Goal: Information Seeking & Learning: Learn about a topic

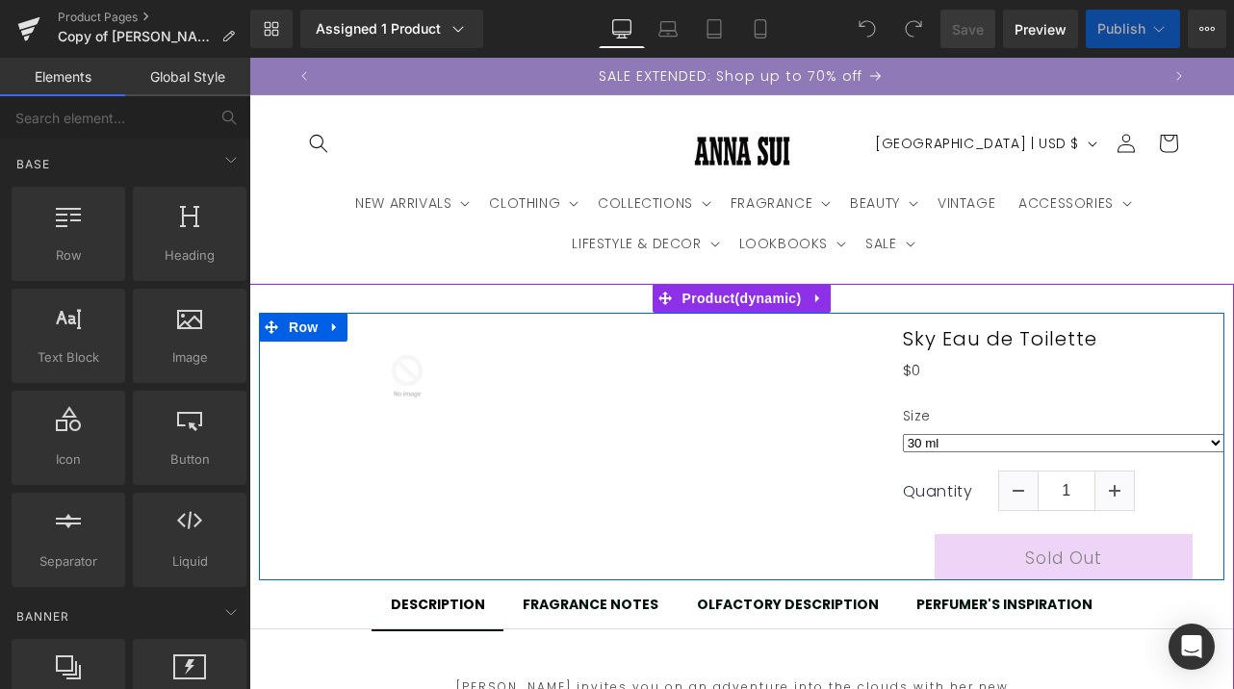
select select "50 ml"
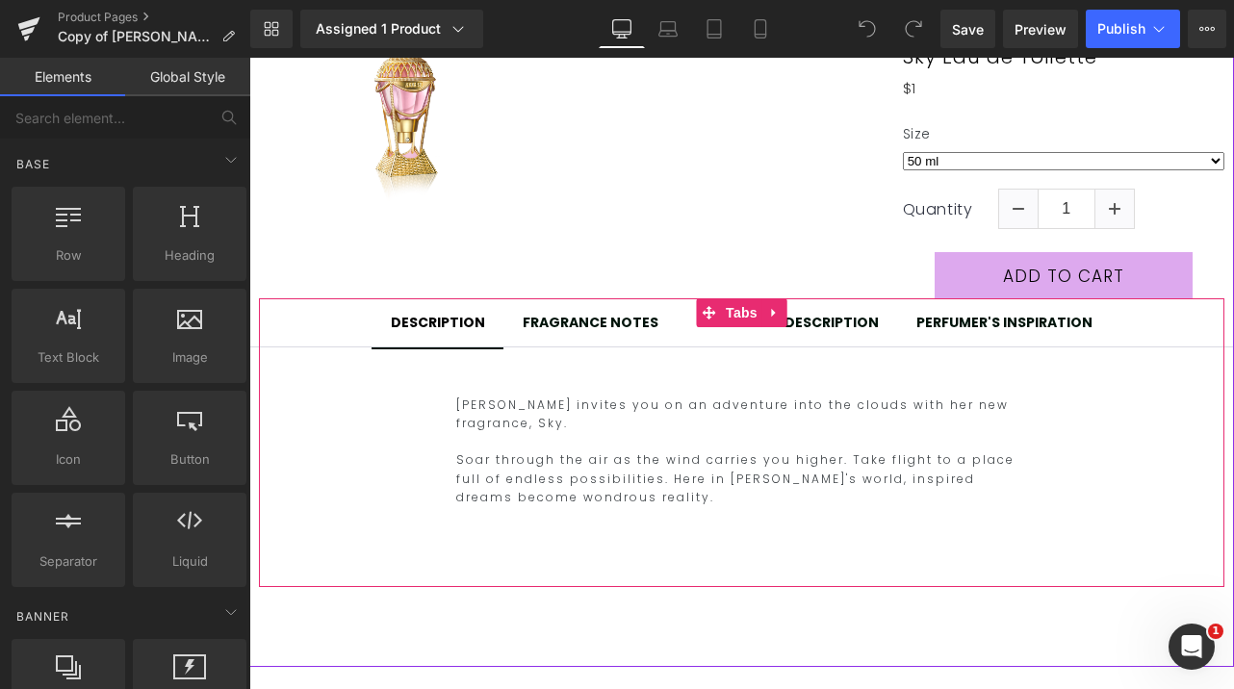
scroll to position [0, 841]
click at [565, 330] on div at bounding box center [591, 331] width 136 height 5
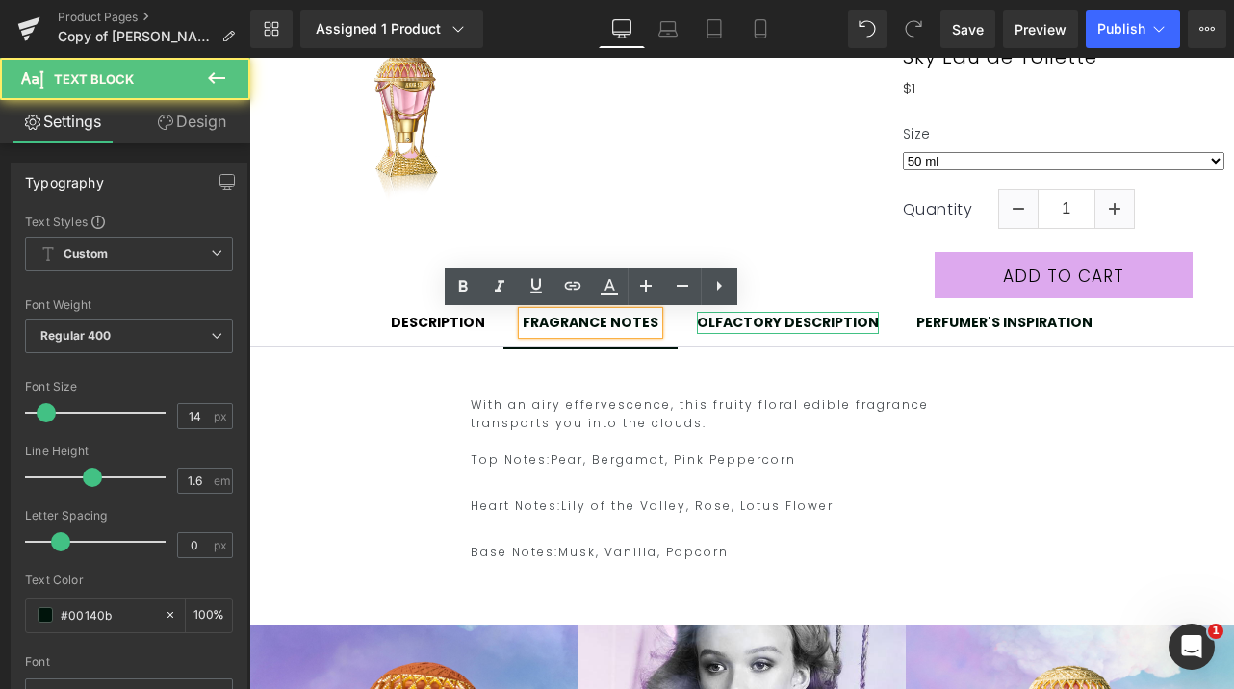
drag, startPoint x: 766, startPoint y: 327, endPoint x: 754, endPoint y: 327, distance: 12.5
click at [767, 327] on div "OLFACTORY DESCRIPTION" at bounding box center [788, 322] width 182 height 21
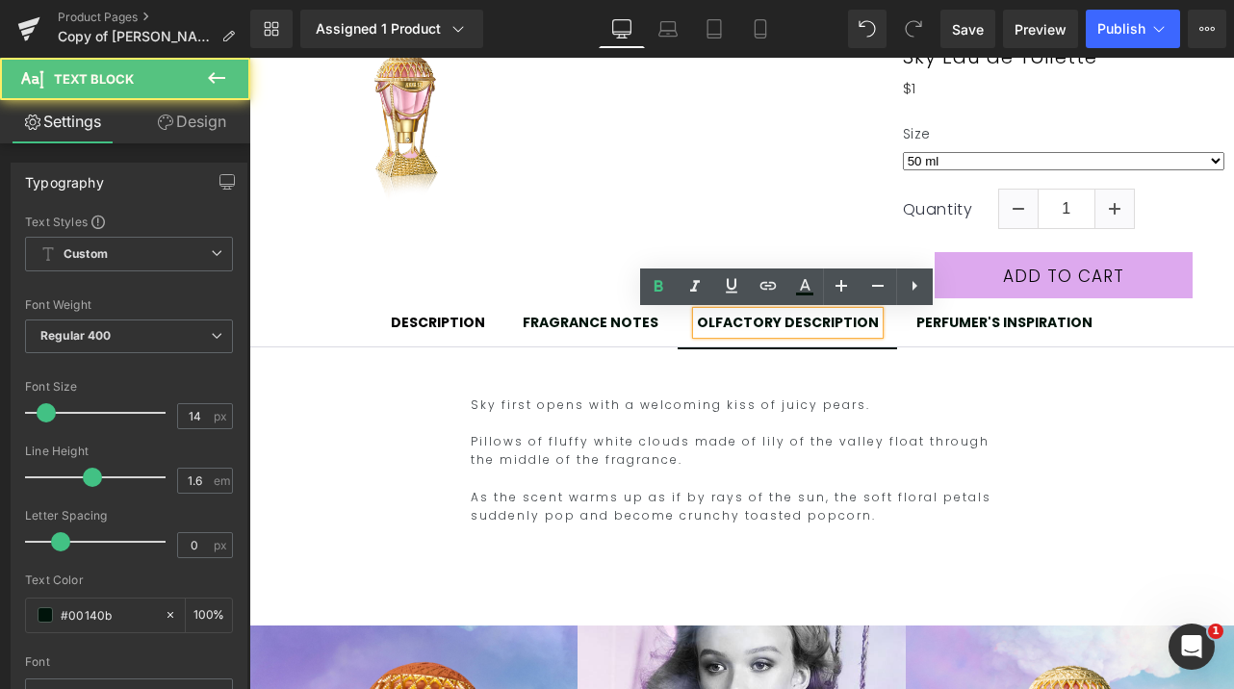
click at [463, 340] on span "DESCRIPTION Text Block" at bounding box center [438, 323] width 133 height 48
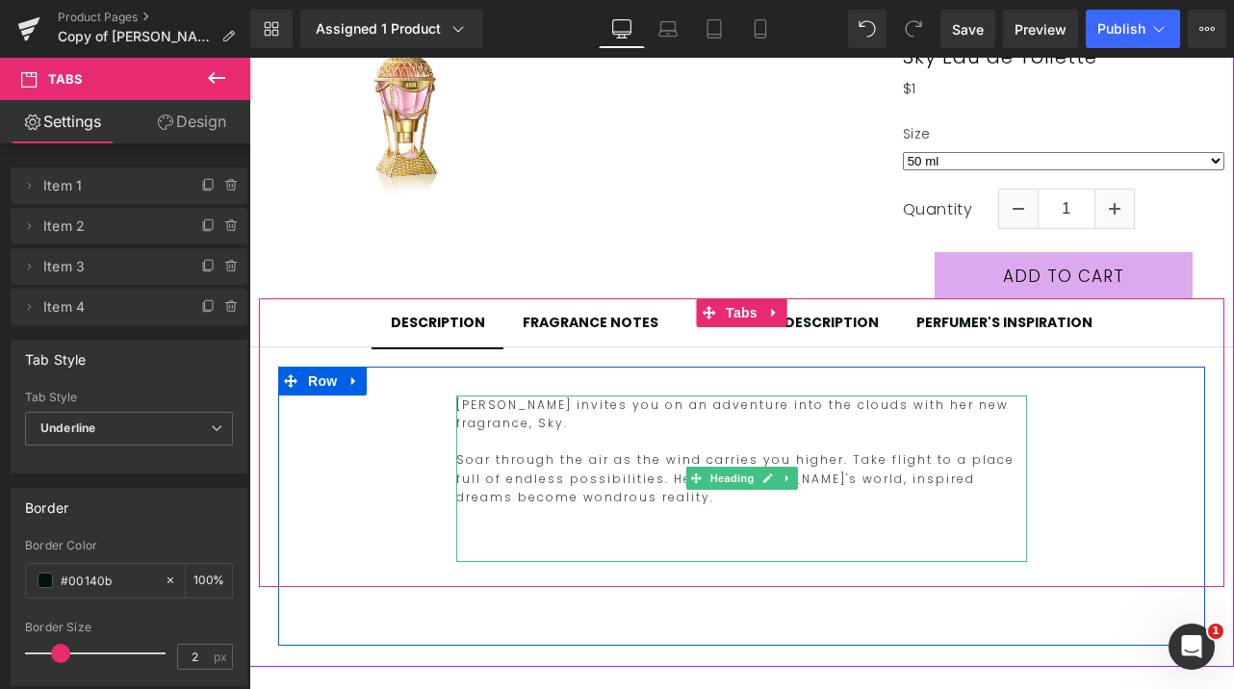
click at [529, 502] on h2 "Soar through the air as the wind carries you higher. Take flight to a place ful…" at bounding box center [741, 479] width 571 height 56
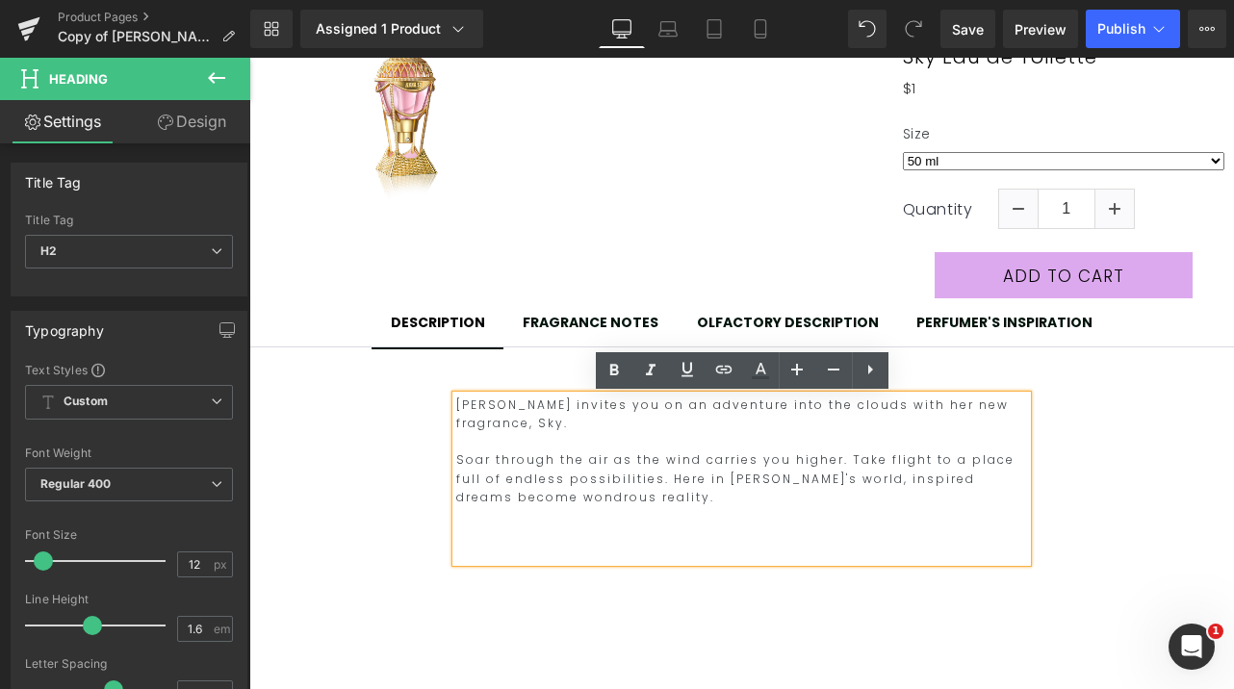
scroll to position [0, 0]
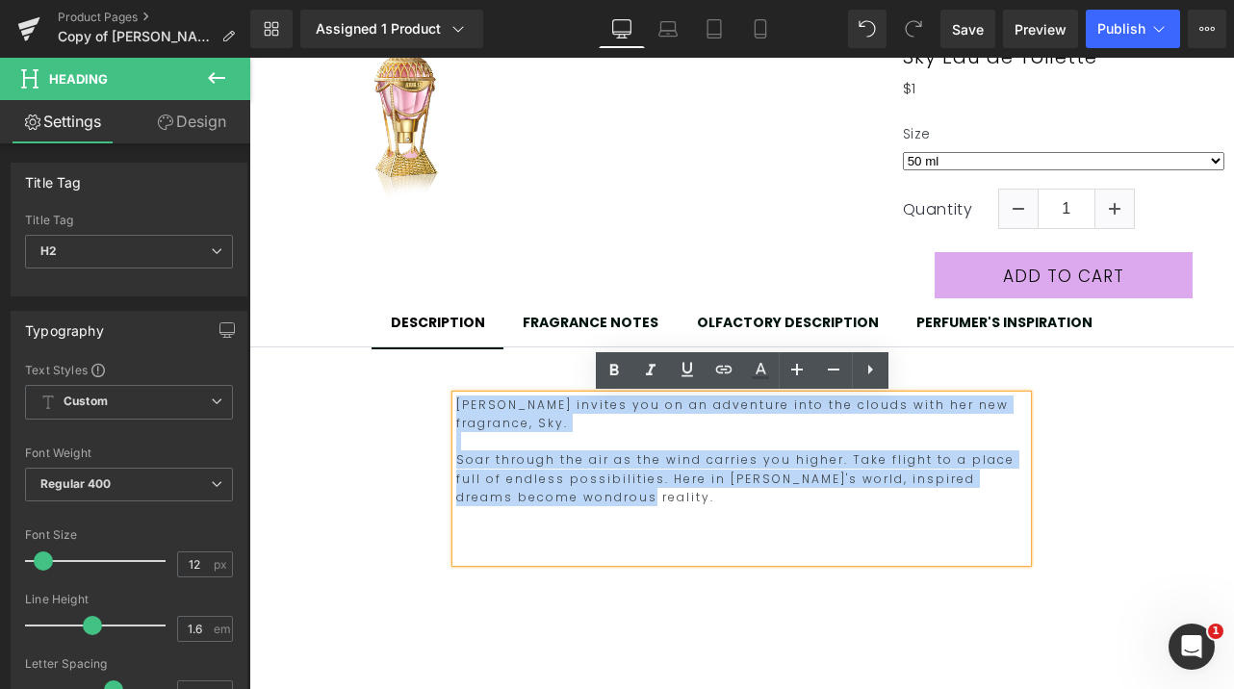
drag, startPoint x: 519, startPoint y: 498, endPoint x: 456, endPoint y: 401, distance: 115.7
click at [456, 401] on div "[PERSON_NAME] invites you on an adventure into the clouds with her new fragranc…" at bounding box center [741, 479] width 571 height 167
copy div "[PERSON_NAME] invites you on an adventure into the clouds with her new fragranc…"
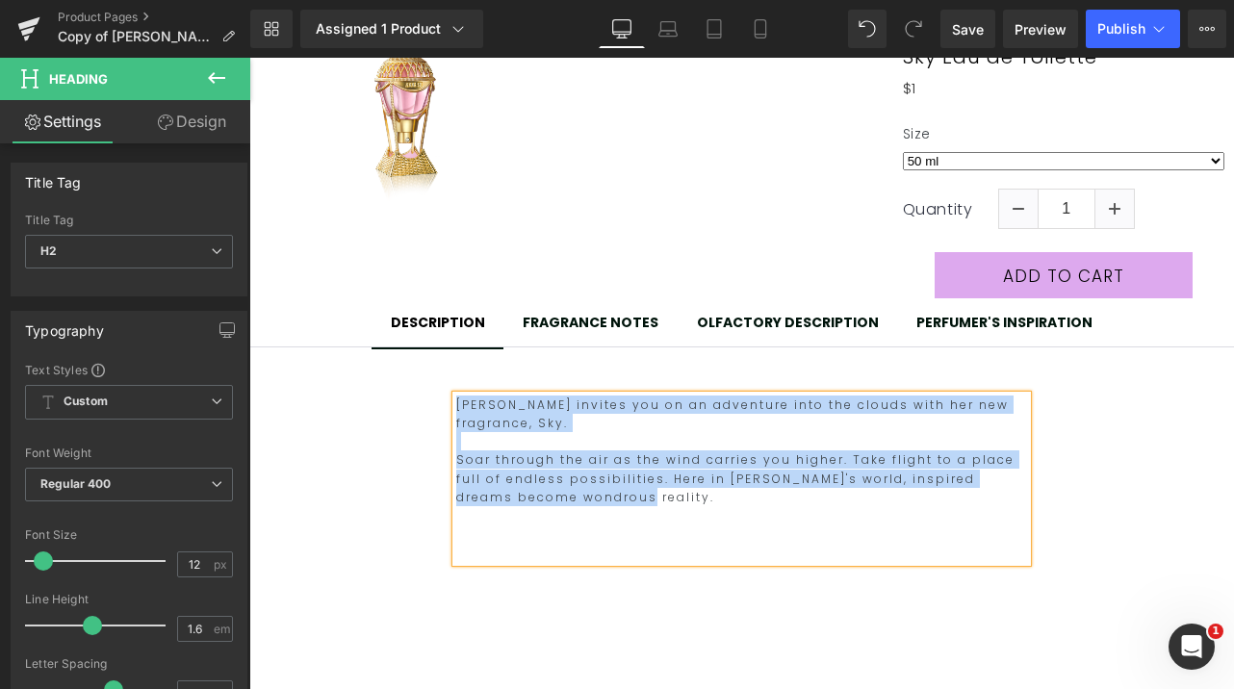
scroll to position [0, 841]
click at [590, 318] on div "FRAGRANCE NOTES" at bounding box center [591, 322] width 136 height 21
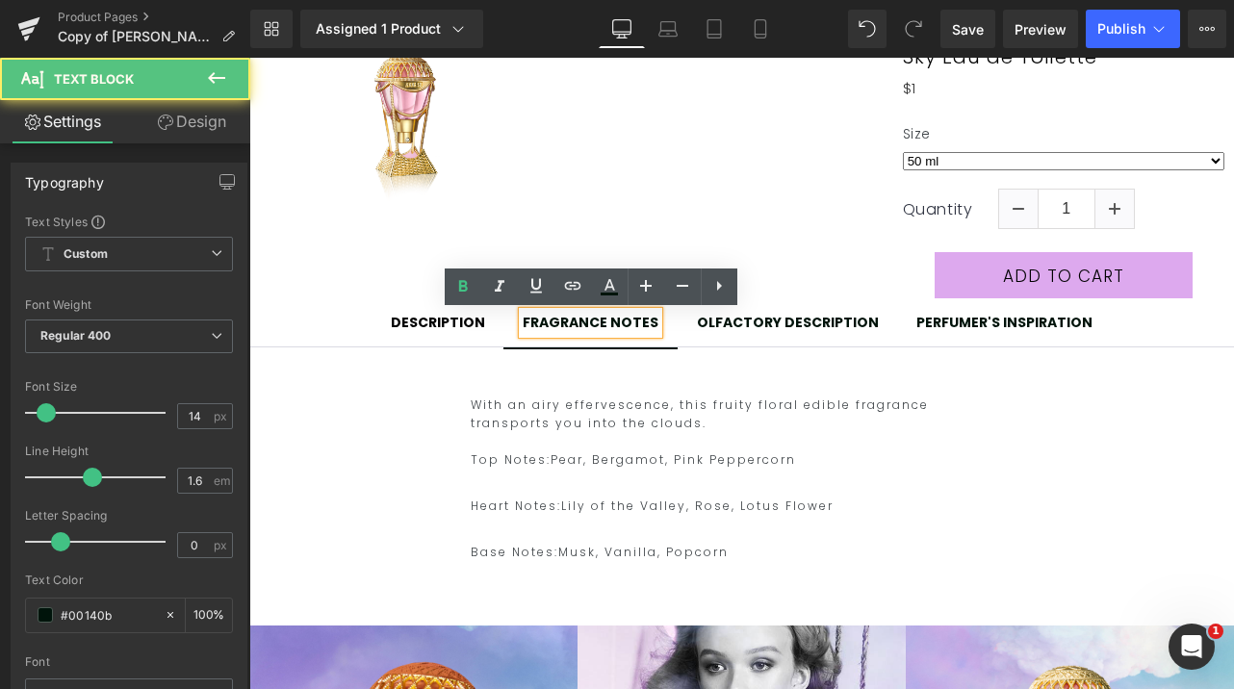
scroll to position [0, 0]
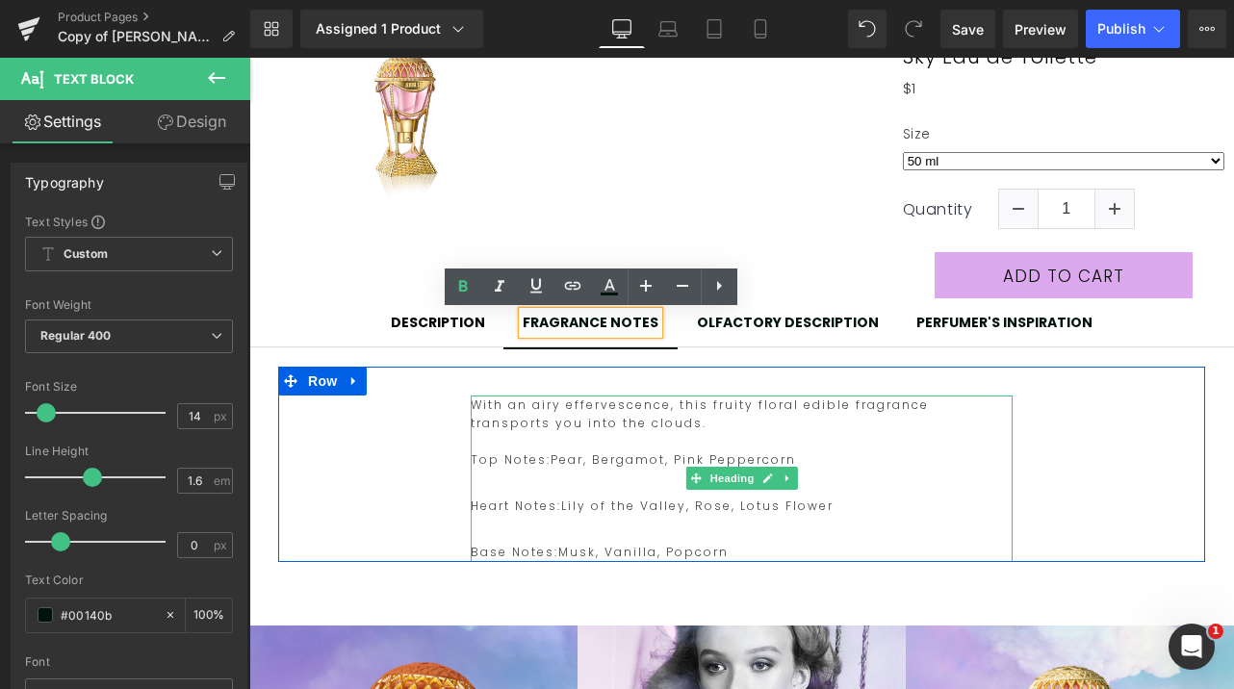
click at [727, 549] on h2 "Base Notes: Musk, Vanilla, Popcorn" at bounding box center [742, 552] width 542 height 18
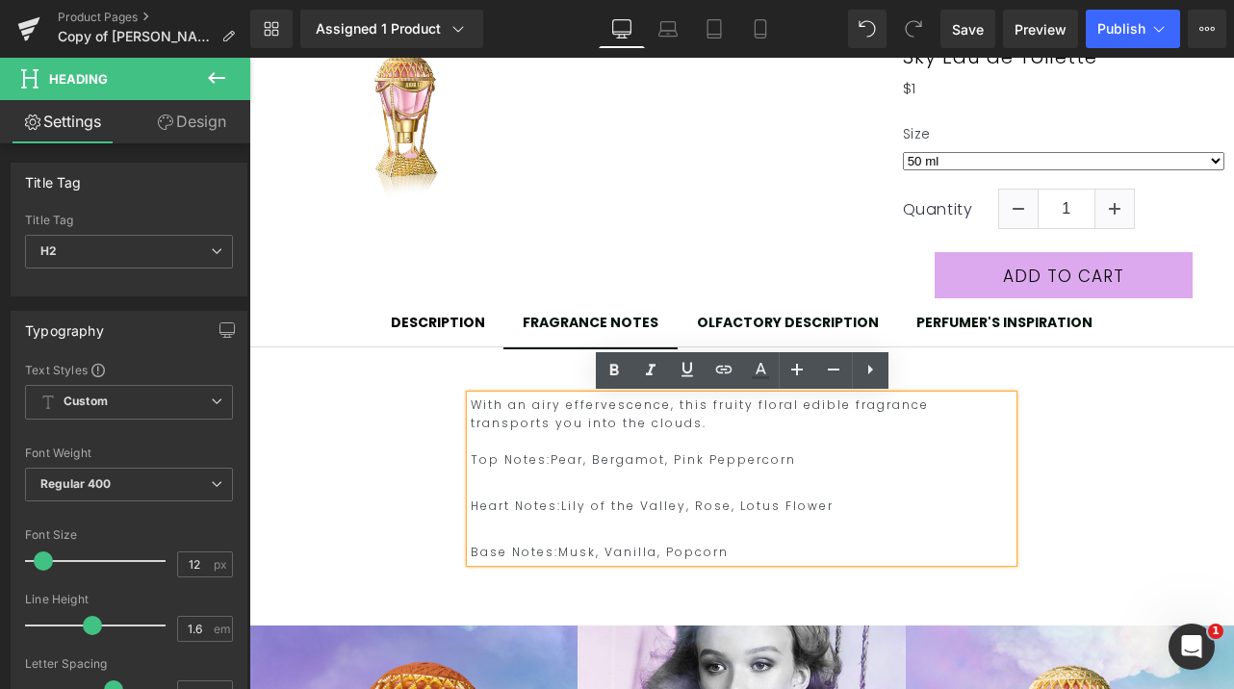
scroll to position [0, 841]
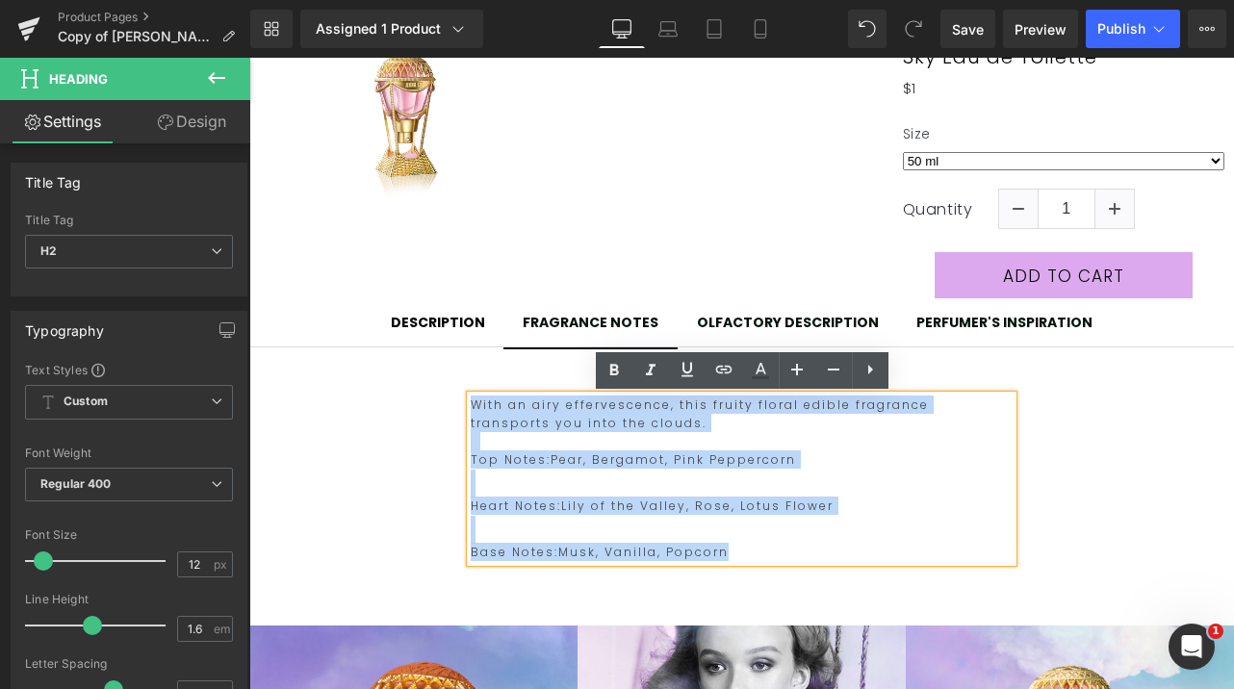
drag, startPoint x: 727, startPoint y: 549, endPoint x: 472, endPoint y: 410, distance: 290.4
click at [472, 410] on div "With an airy effervescence, this fruity floral edible fragrance transports you …" at bounding box center [742, 479] width 542 height 167
copy div "With an airy effervescence, this fruity floral edible fragrance transports you …"
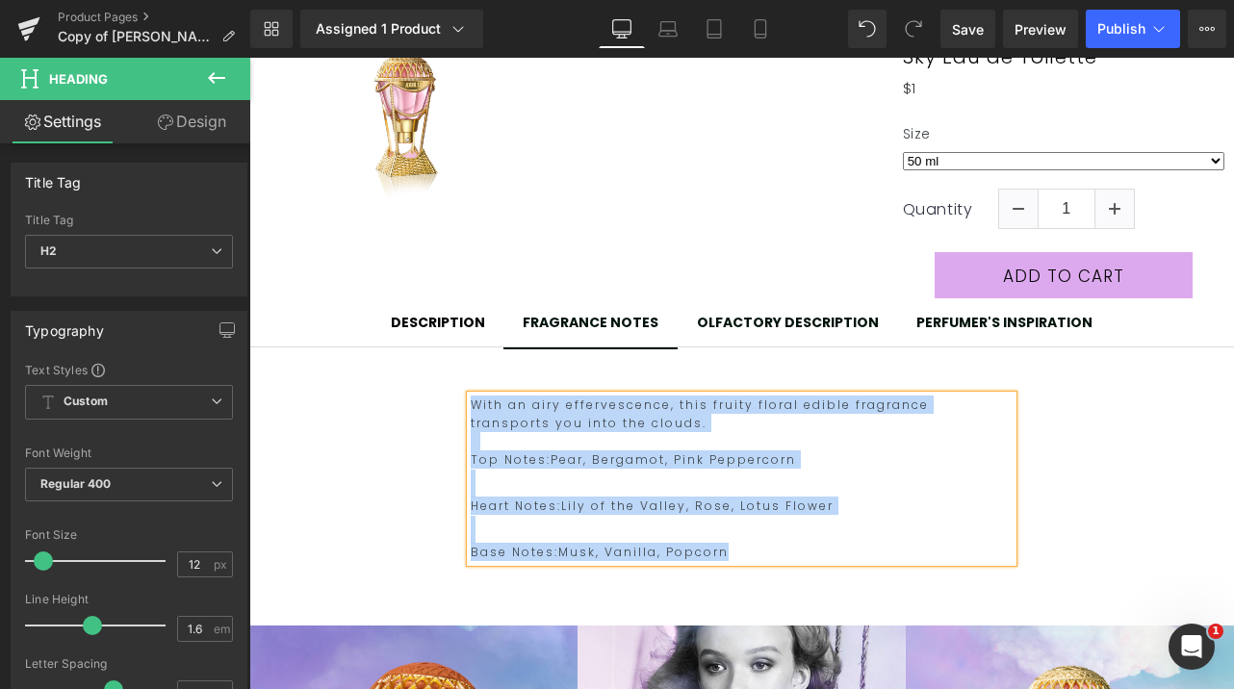
scroll to position [0, 0]
click at [754, 314] on div at bounding box center [788, 314] width 182 height 5
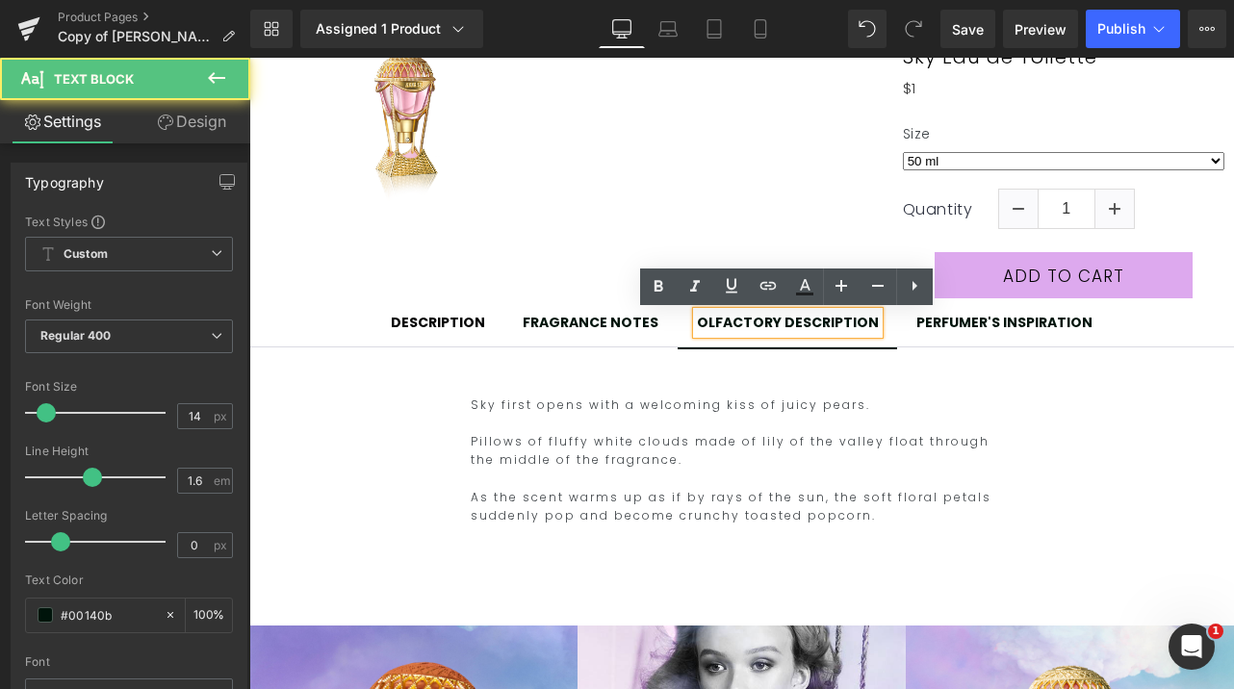
scroll to position [0, 841]
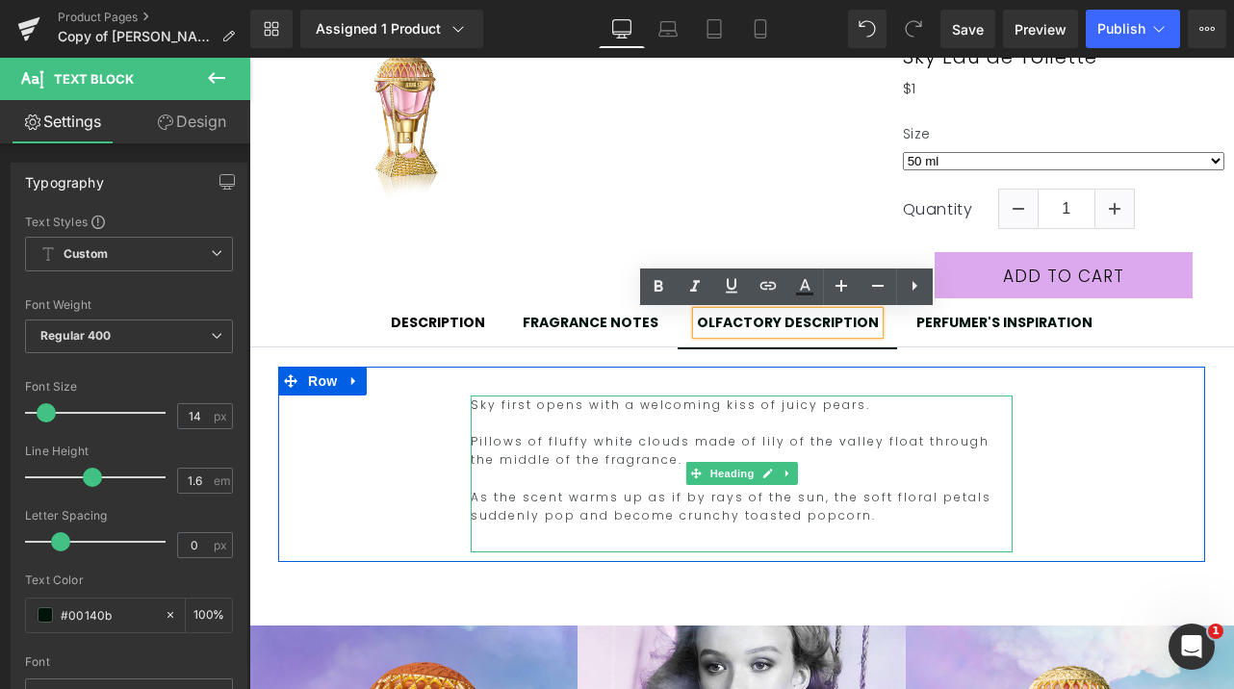
click at [764, 532] on div at bounding box center [742, 539] width 542 height 28
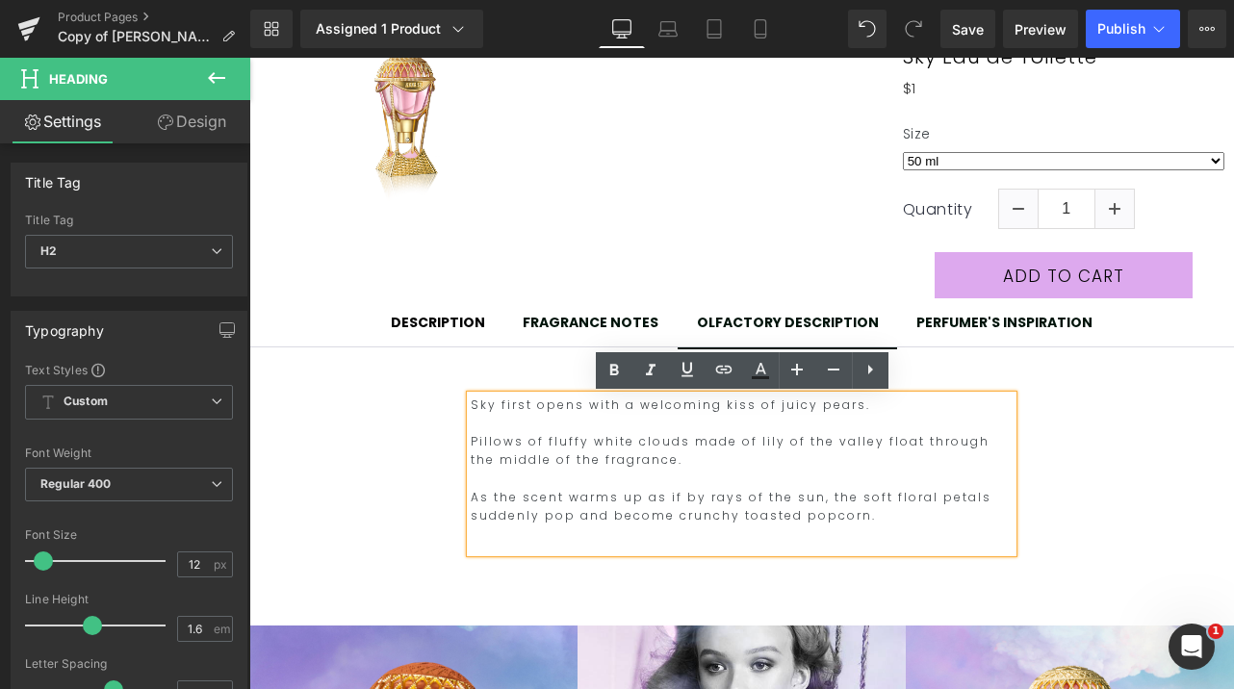
scroll to position [0, 0]
drag, startPoint x: 837, startPoint y: 517, endPoint x: 454, endPoint y: 386, distance: 404.1
click at [454, 386] on div "Sky first opens with a welcoming kiss of juicy pears. Pillows of fluffy white c…" at bounding box center [741, 464] width 927 height 195
copy div "Sky first opens with a welcoming kiss of juicy pears. Pillows of fluffy white c…"
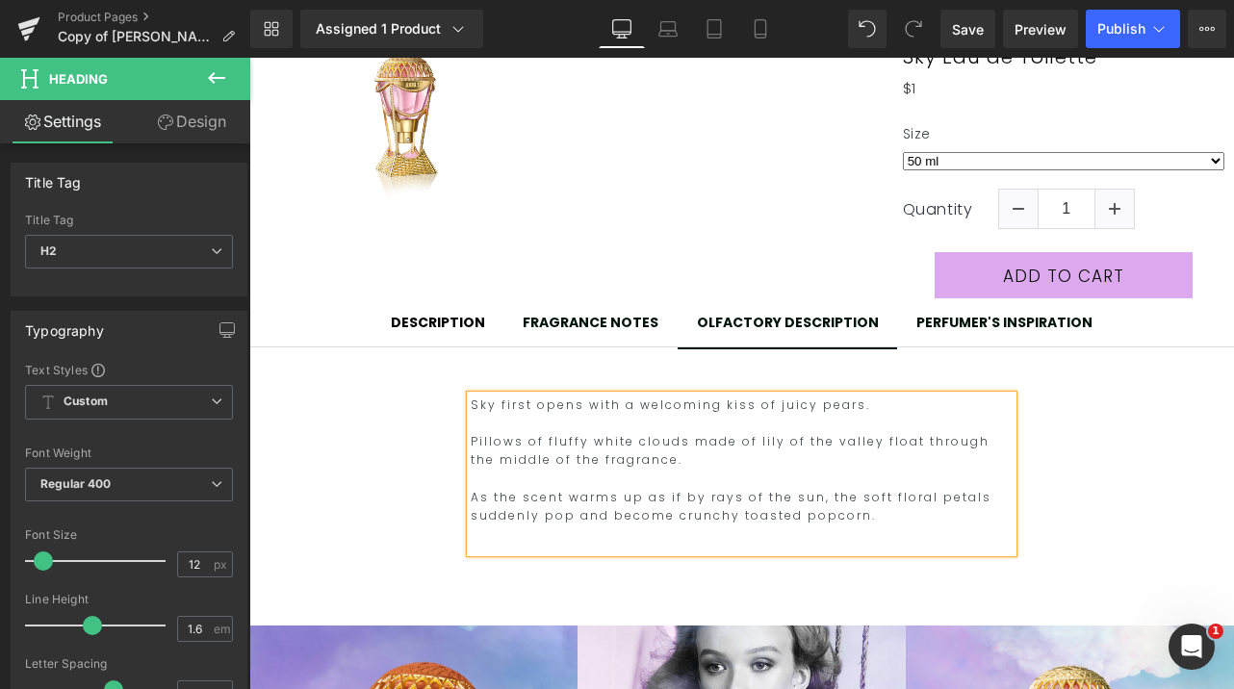
scroll to position [0, 841]
click at [969, 315] on div "PERFUMER'S INSPIRATION Text Block" at bounding box center [1005, 322] width 176 height 21
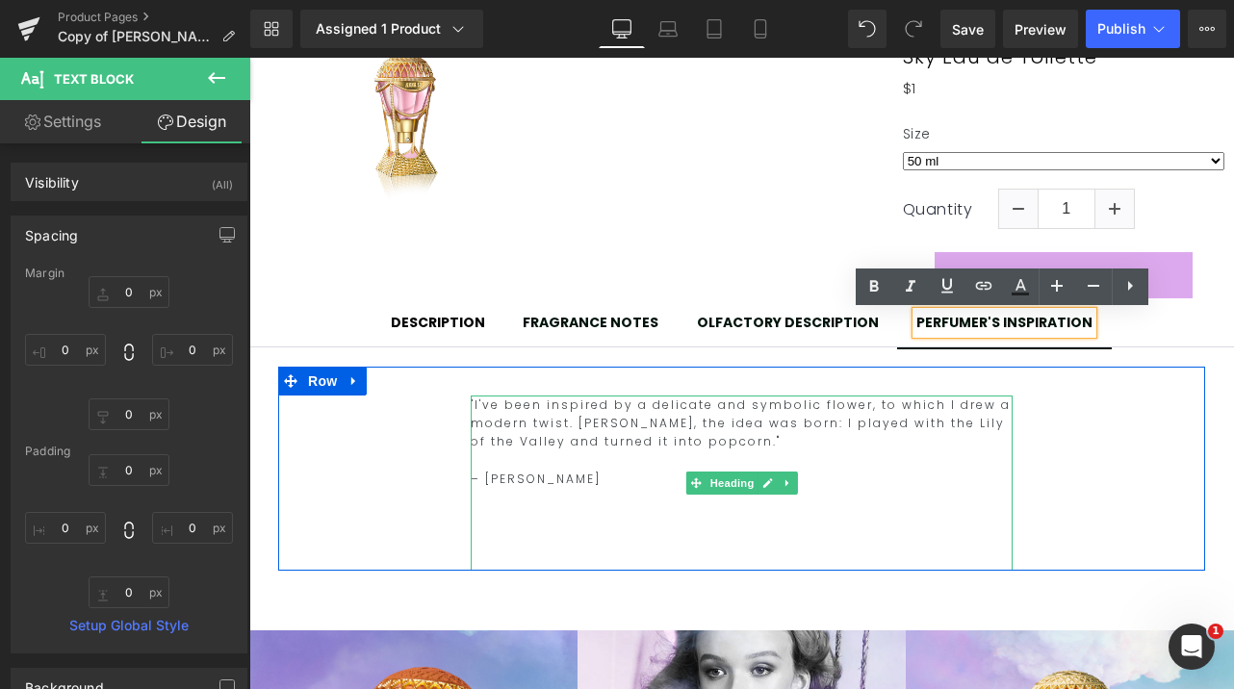
scroll to position [0, 0]
click at [628, 437] on span ""I've been inspired by a delicate and symbolic flower, to which I drew a modern…" at bounding box center [741, 423] width 540 height 53
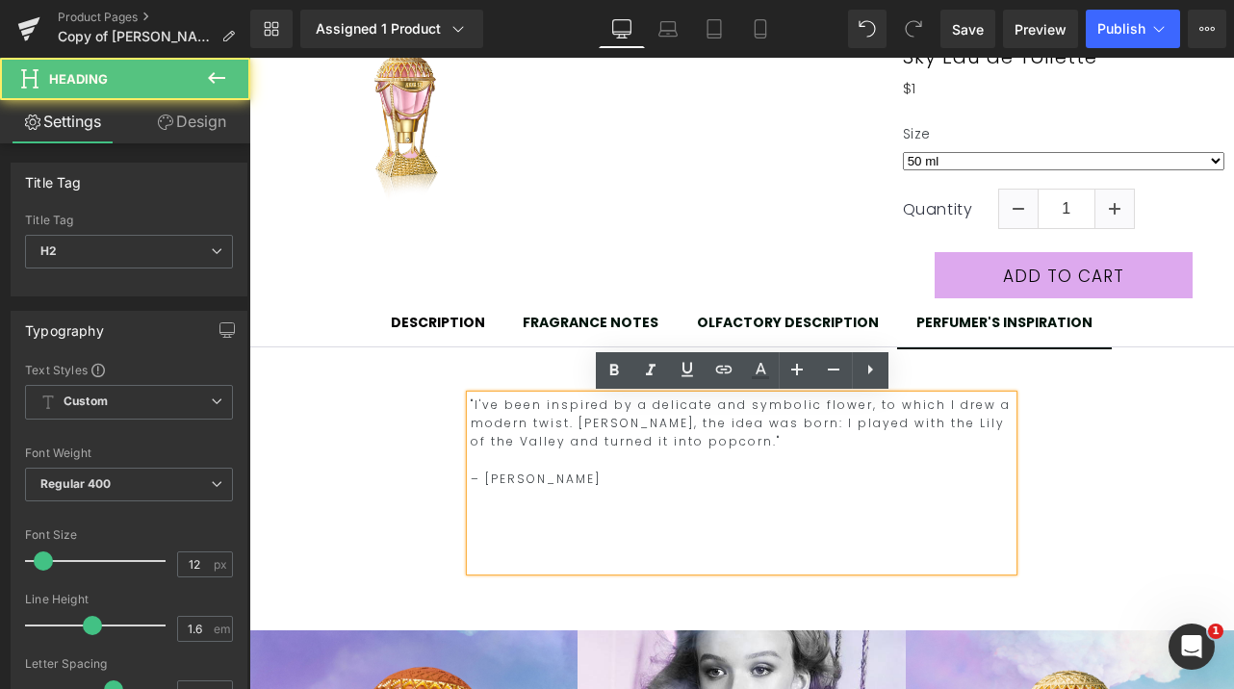
click at [582, 483] on h2 "– [PERSON_NAME]" at bounding box center [742, 479] width 542 height 18
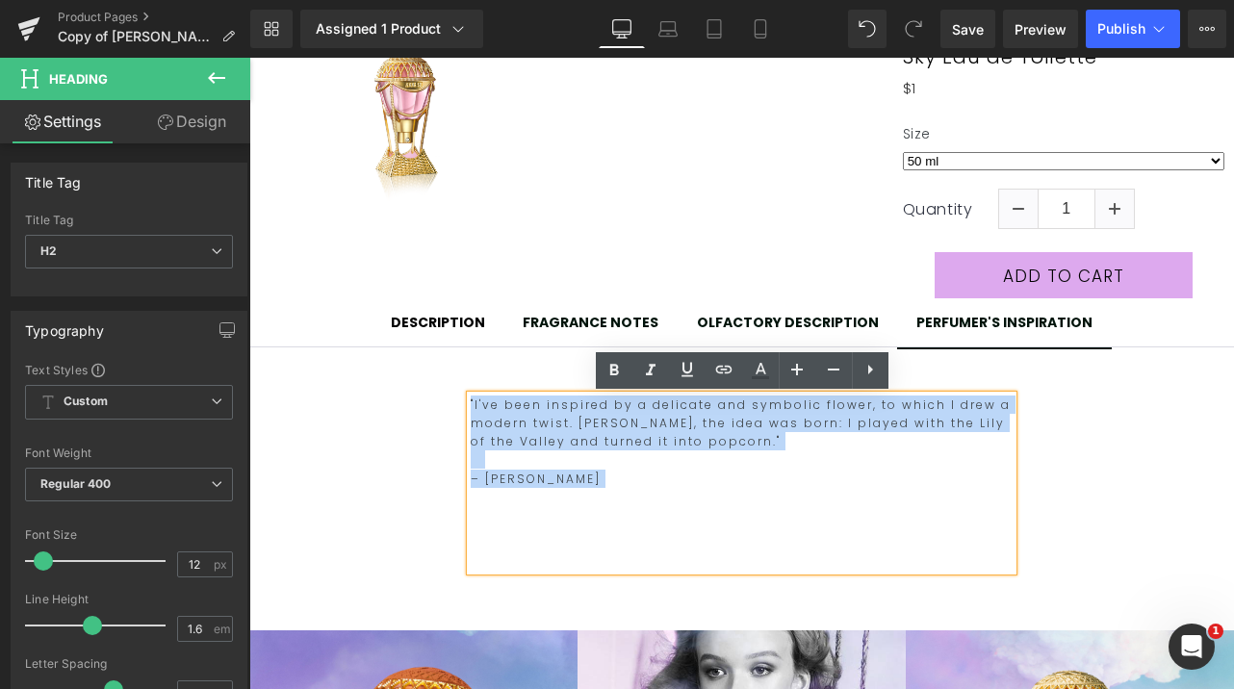
drag, startPoint x: 582, startPoint y: 483, endPoint x: 449, endPoint y: 401, distance: 156.6
click at [449, 401] on div ""I've been inspired by a delicate and symbolic flower, to which I drew a modern…" at bounding box center [741, 469] width 927 height 204
copy div ""I've been inspired by a delicate and symbolic flower, to which I drew a modern…"
